Goal: Information Seeking & Learning: Learn about a topic

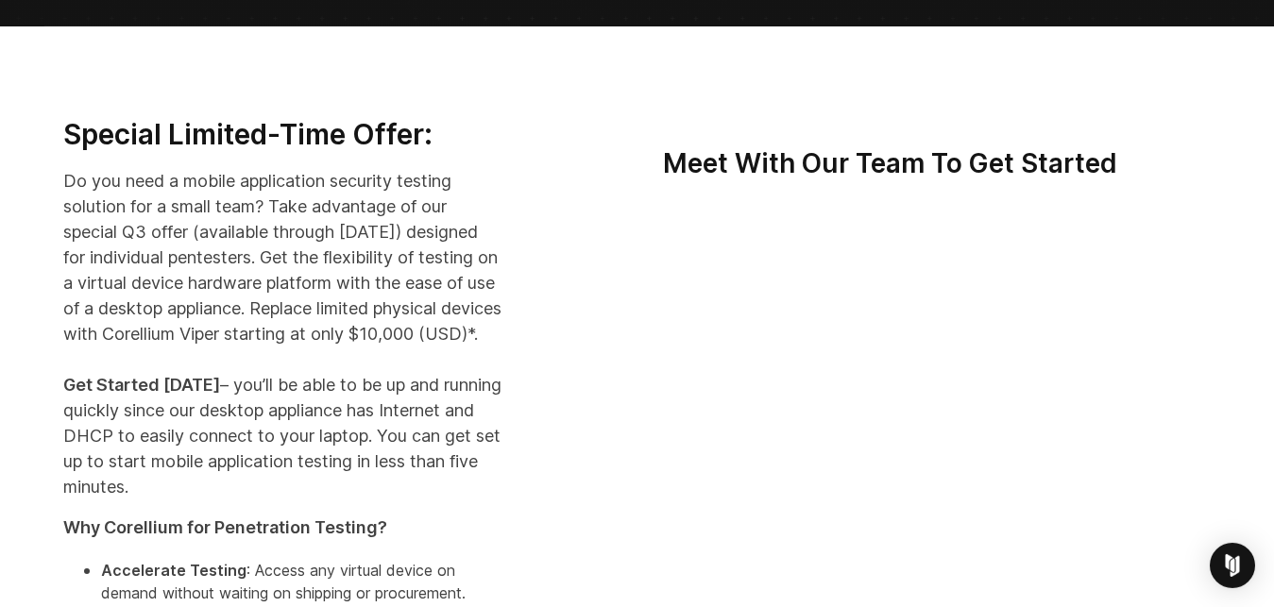
scroll to position [410, 0]
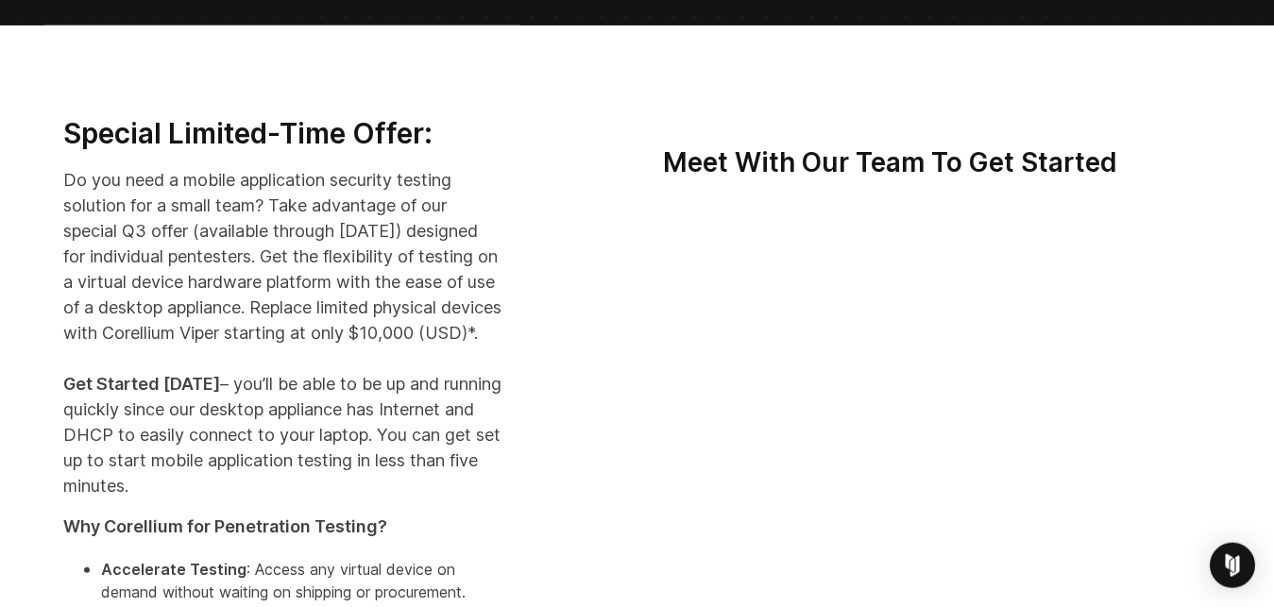
drag, startPoint x: 447, startPoint y: 249, endPoint x: 380, endPoint y: 353, distance: 123.1
click at [380, 353] on p "Do you need a mobile application security testing solution for a small team? Ta…" at bounding box center [282, 332] width 439 height 331
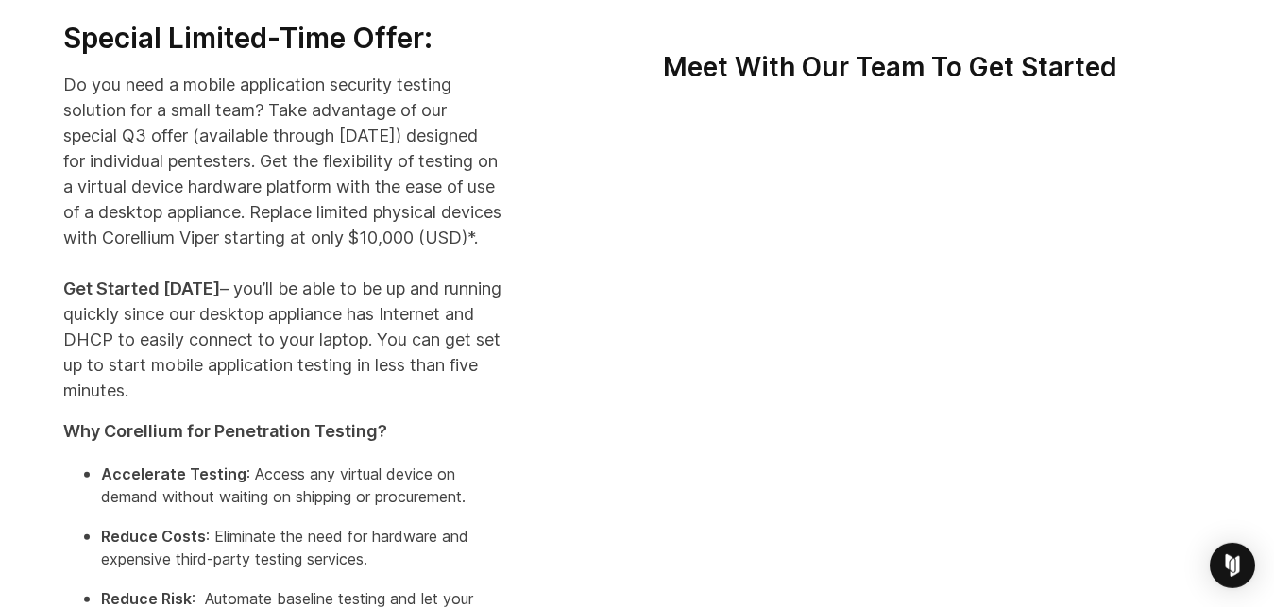
scroll to position [507, 0]
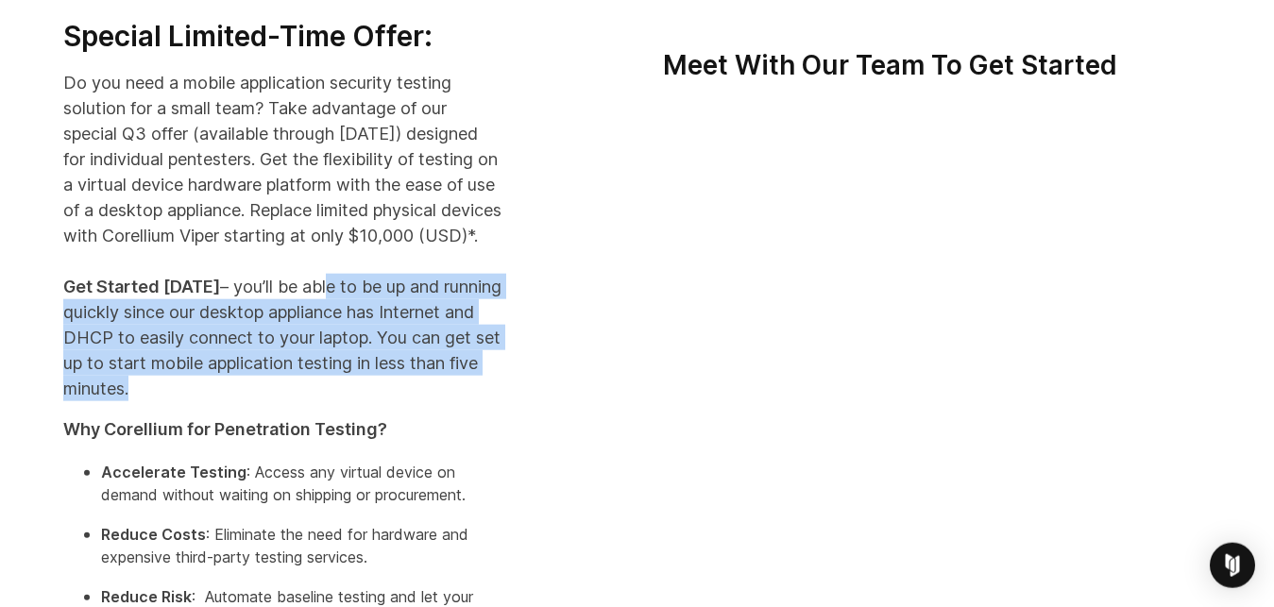
drag, startPoint x: 317, startPoint y: 312, endPoint x: 253, endPoint y: 407, distance: 115.0
click at [253, 401] on p "Do you need a mobile application security testing solution for a small team? Ta…" at bounding box center [282, 235] width 439 height 331
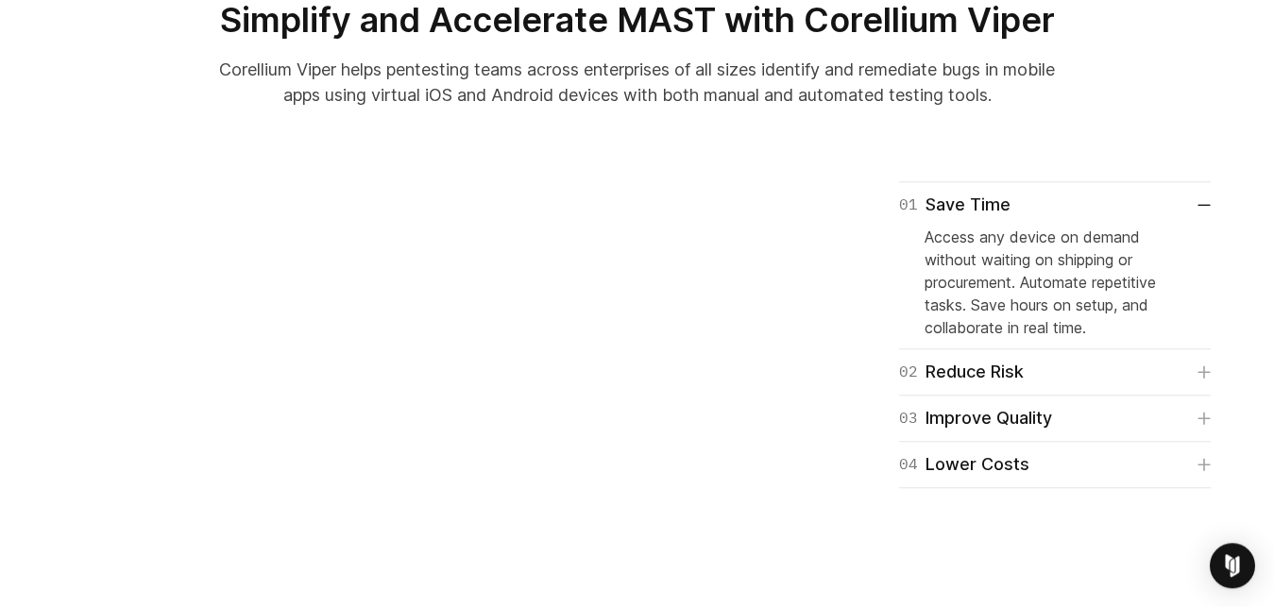
scroll to position [1247, 0]
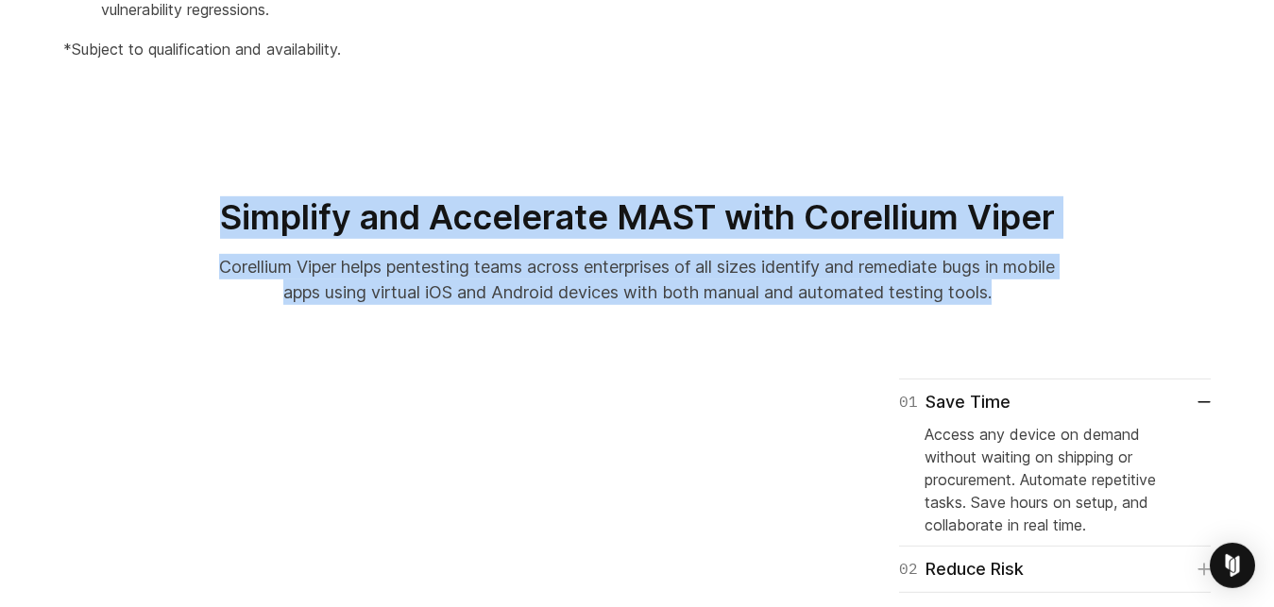
drag, startPoint x: 222, startPoint y: 250, endPoint x: 1082, endPoint y: 308, distance: 862.1
click at [1082, 308] on section "Simplify and Accelerate MAST with Corellium Viper Corellium Viper helps pentest…" at bounding box center [637, 243] width 1274 height 154
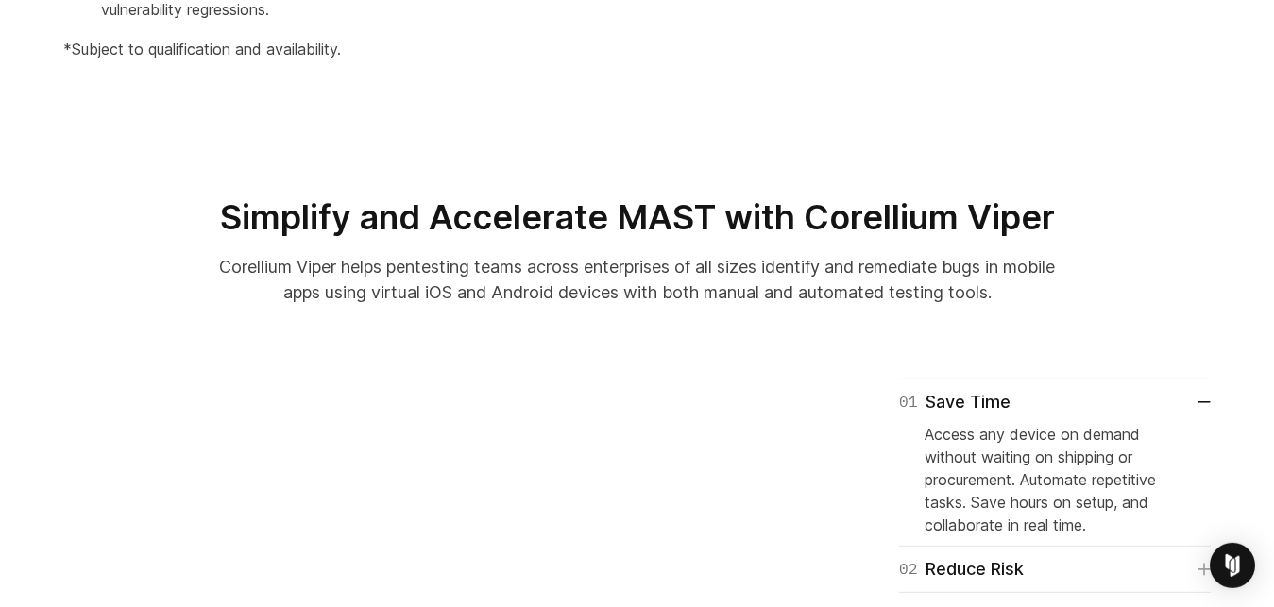
click at [1082, 308] on div at bounding box center [637, 273] width 1274 height 94
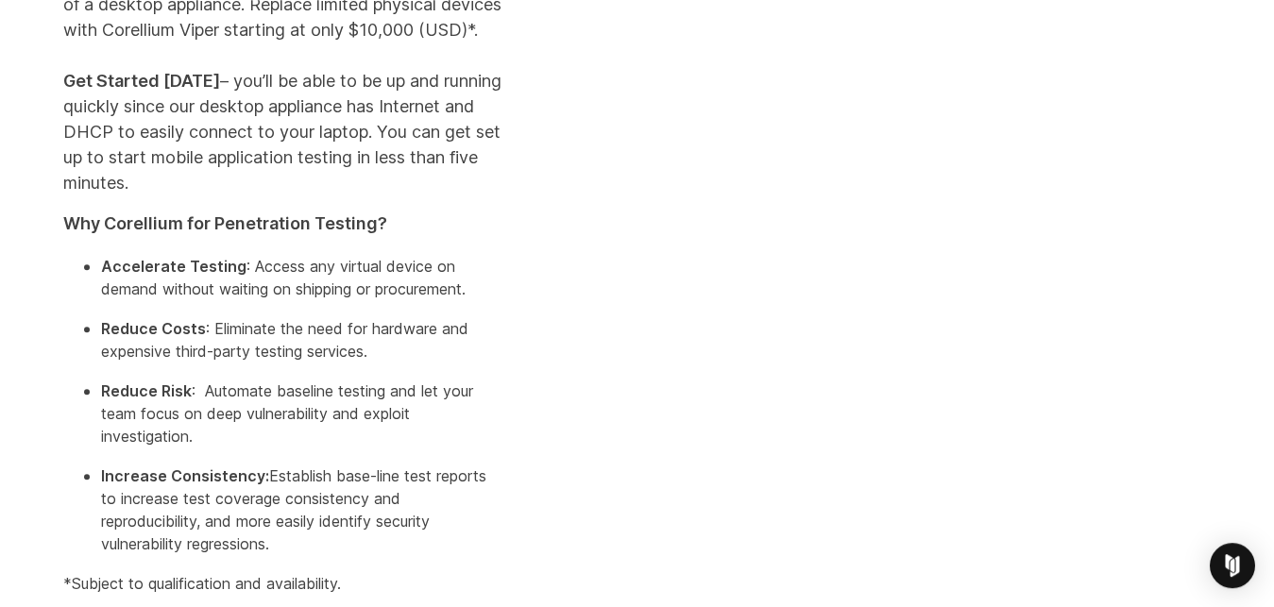
scroll to position [446, 0]
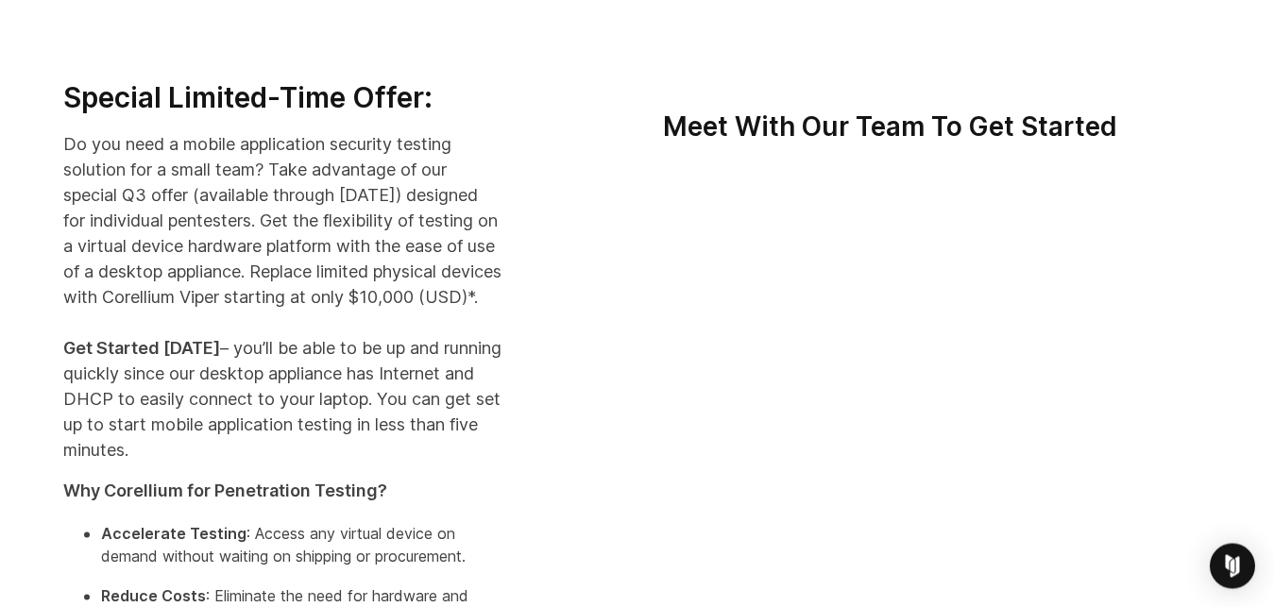
click at [186, 178] on p "Do you need a mobile application security testing solution for a small team? Ta…" at bounding box center [282, 296] width 439 height 331
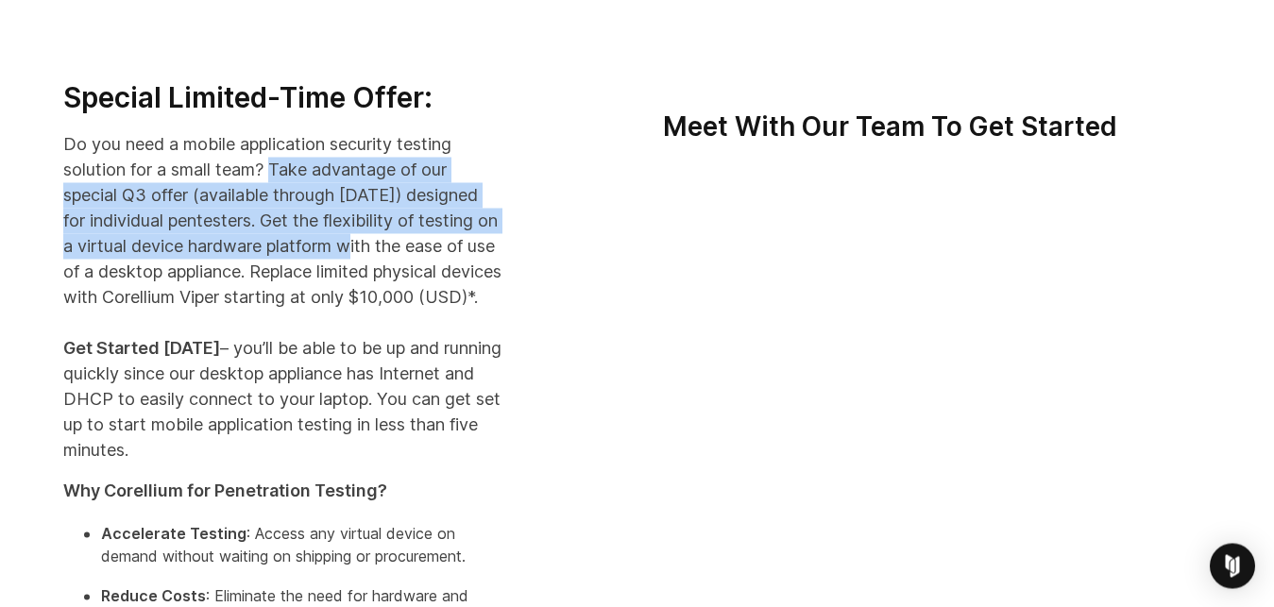
drag, startPoint x: 274, startPoint y: 166, endPoint x: 455, endPoint y: 236, distance: 194.3
click at [455, 236] on p "Do you need a mobile application security testing solution for a small team? Ta…" at bounding box center [282, 296] width 439 height 331
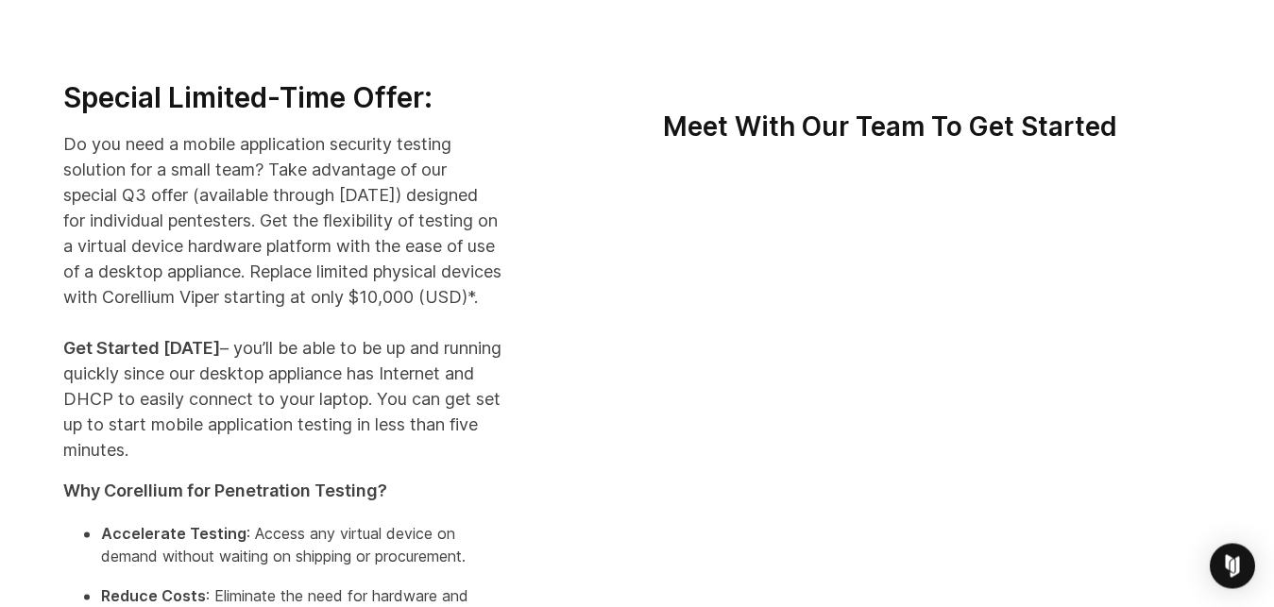
click at [288, 283] on p "Do you need a mobile application security testing solution for a small team? Ta…" at bounding box center [282, 296] width 439 height 331
drag, startPoint x: 318, startPoint y: 319, endPoint x: 66, endPoint y: 132, distance: 313.8
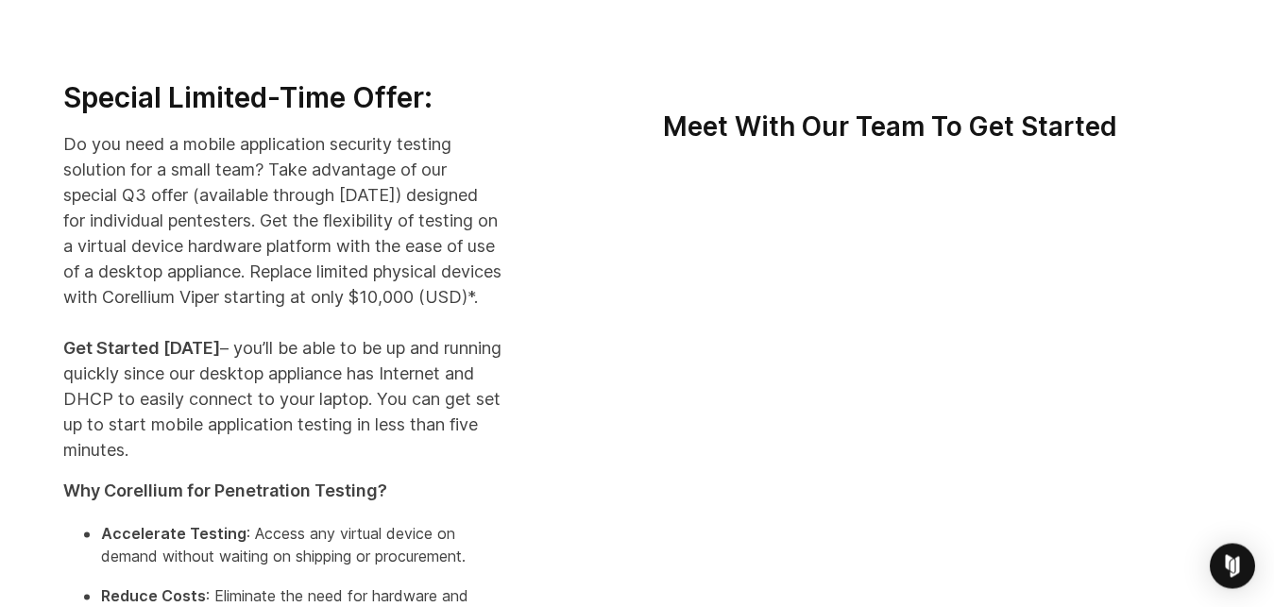
click at [66, 132] on p "Do you need a mobile application security testing solution for a small team? Ta…" at bounding box center [282, 296] width 439 height 331
click at [252, 112] on h3 "Special Limited-Time Offer:" at bounding box center [282, 98] width 439 height 36
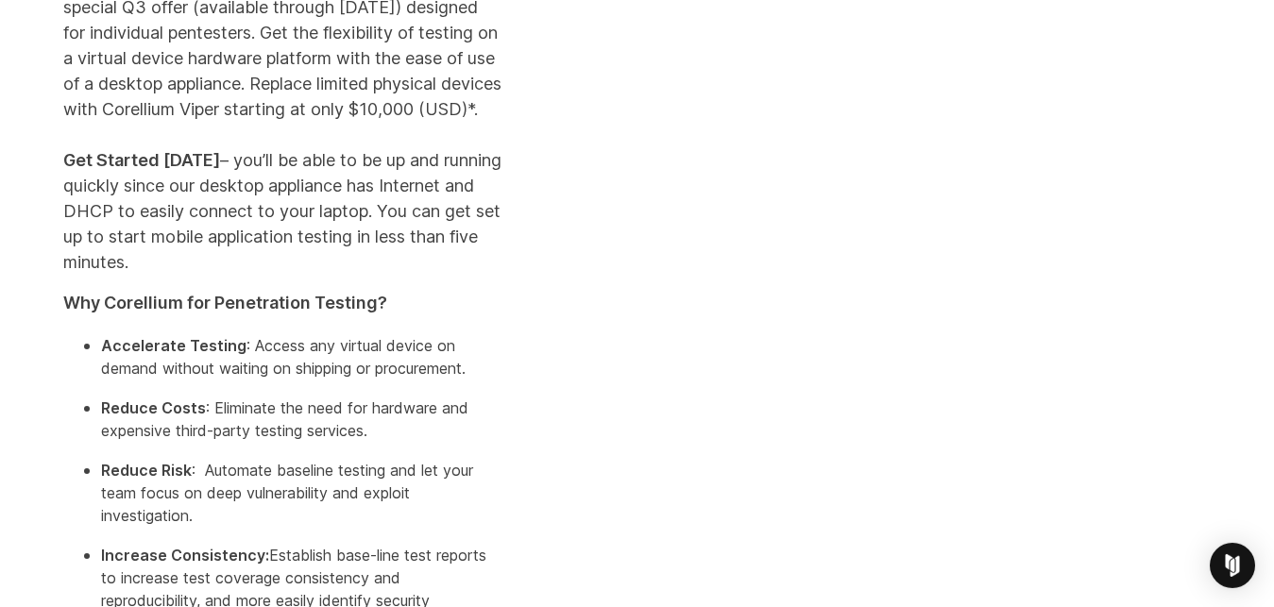
scroll to position [634, 0]
click at [472, 247] on p "Do you need a mobile application security testing solution for a small team? Ta…" at bounding box center [282, 107] width 439 height 331
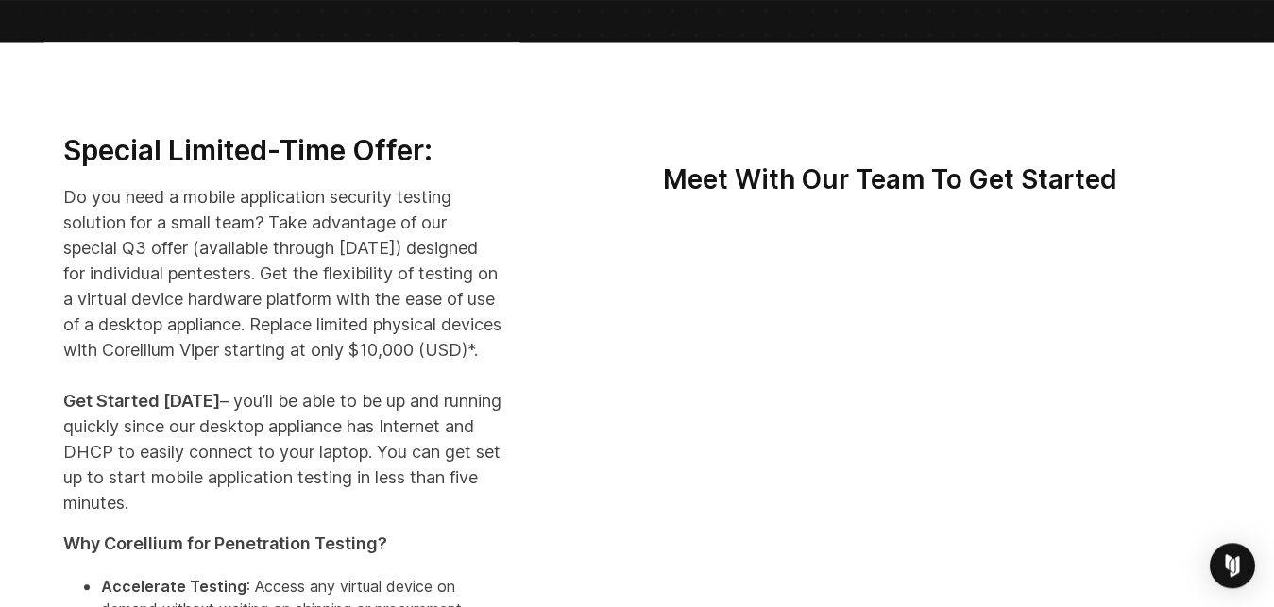
scroll to position [392, 0]
